Goal: Find specific page/section: Find specific page/section

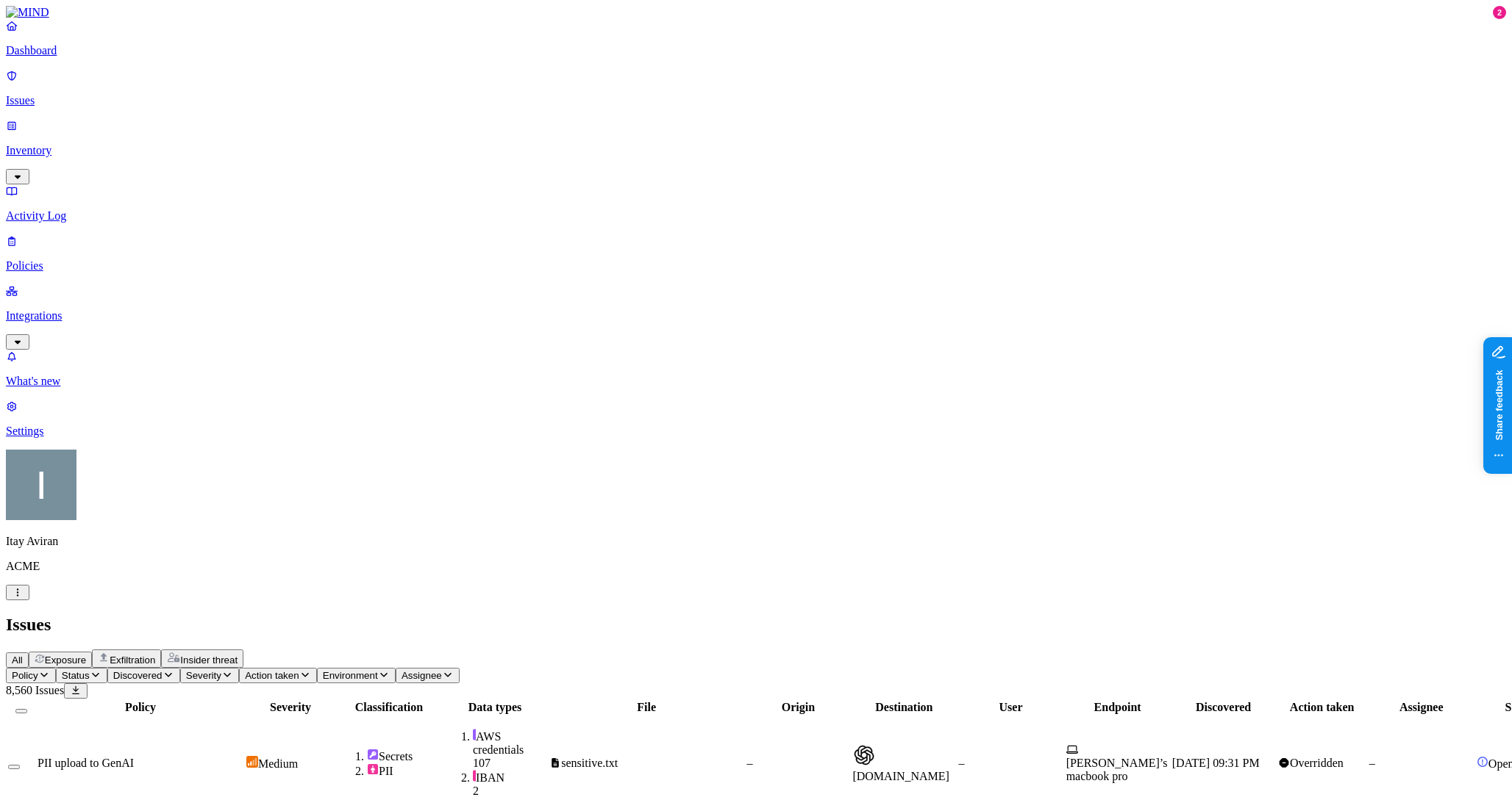
click at [84, 309] on p "Integrations" at bounding box center [756, 315] width 1500 height 13
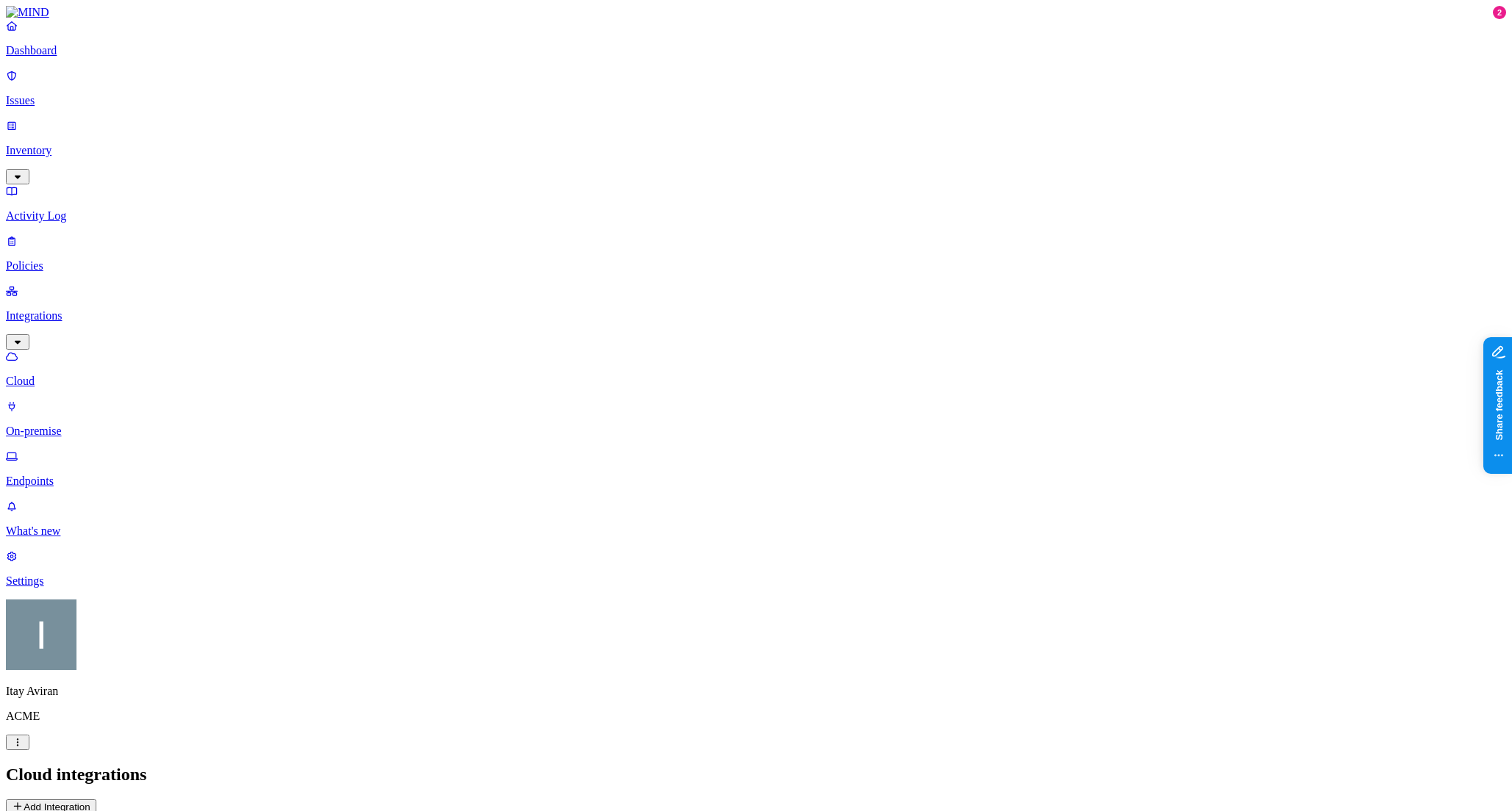
click at [78, 449] on link "Endpoints" at bounding box center [756, 468] width 1500 height 38
